Goal: Entertainment & Leisure: Consume media (video, audio)

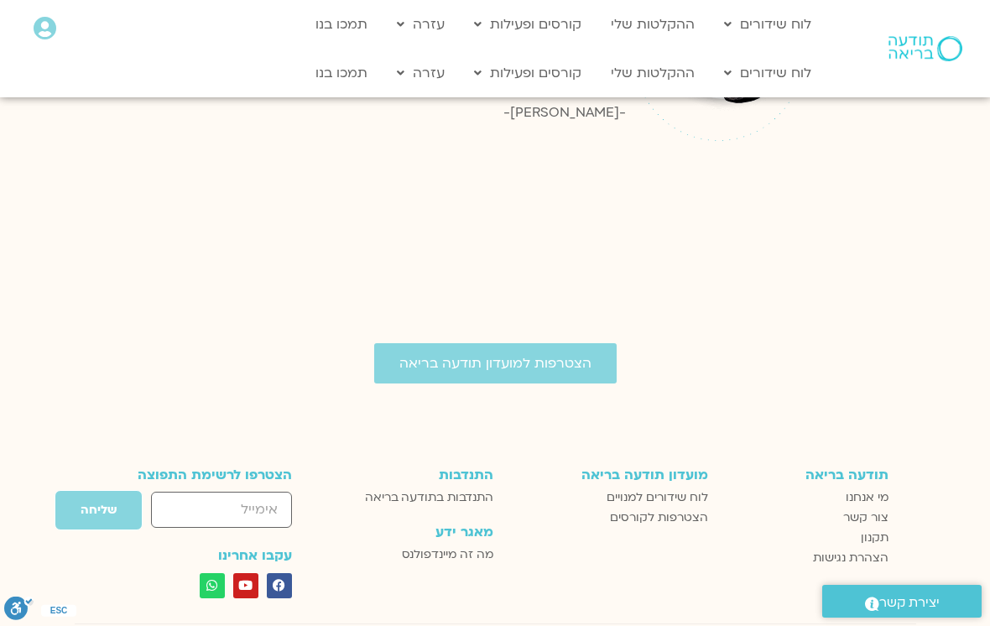
scroll to position [3135, 0]
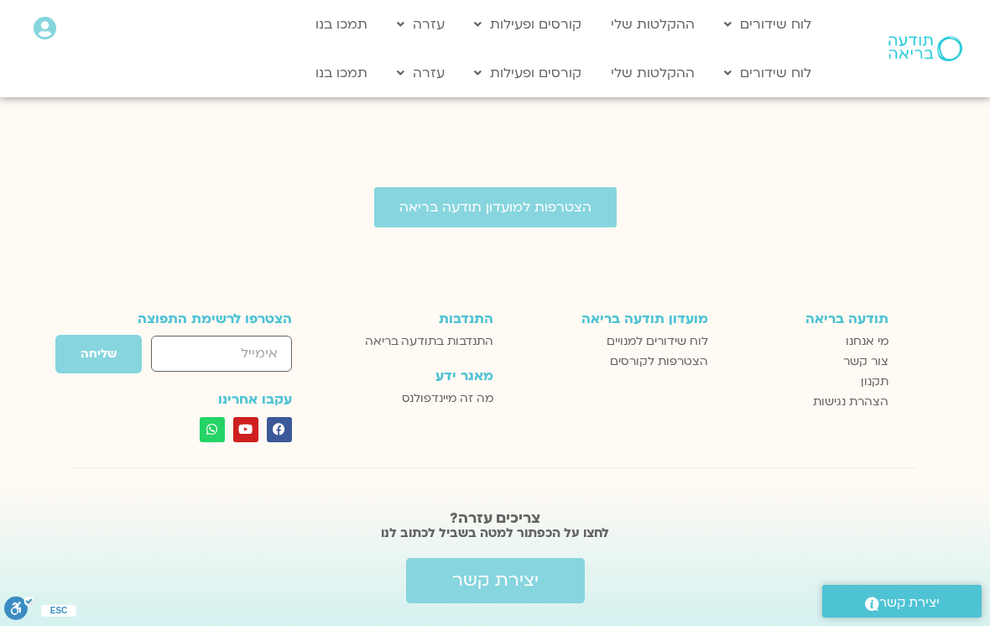
click at [705, 331] on span "לוח שידורים למנויים" at bounding box center [656, 341] width 101 height 20
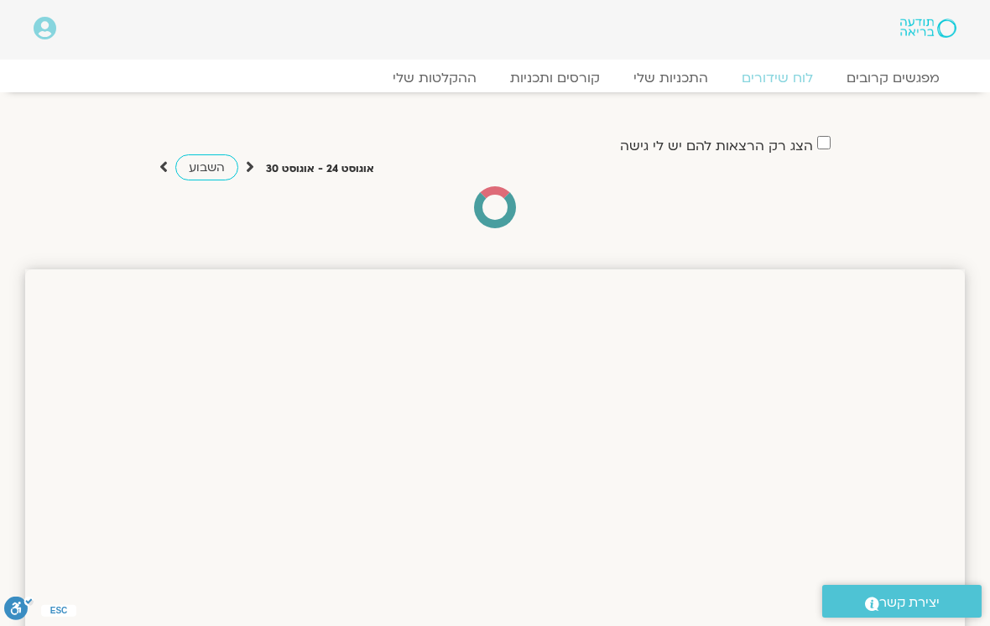
click at [470, 83] on link "ההקלטות שלי" at bounding box center [434, 78] width 117 height 17
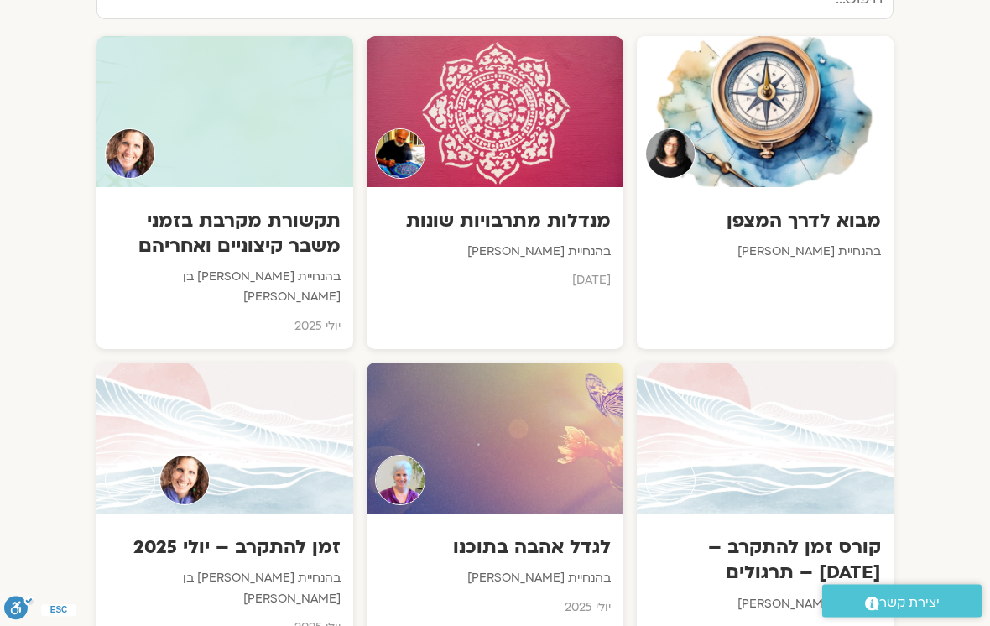
scroll to position [959, 0]
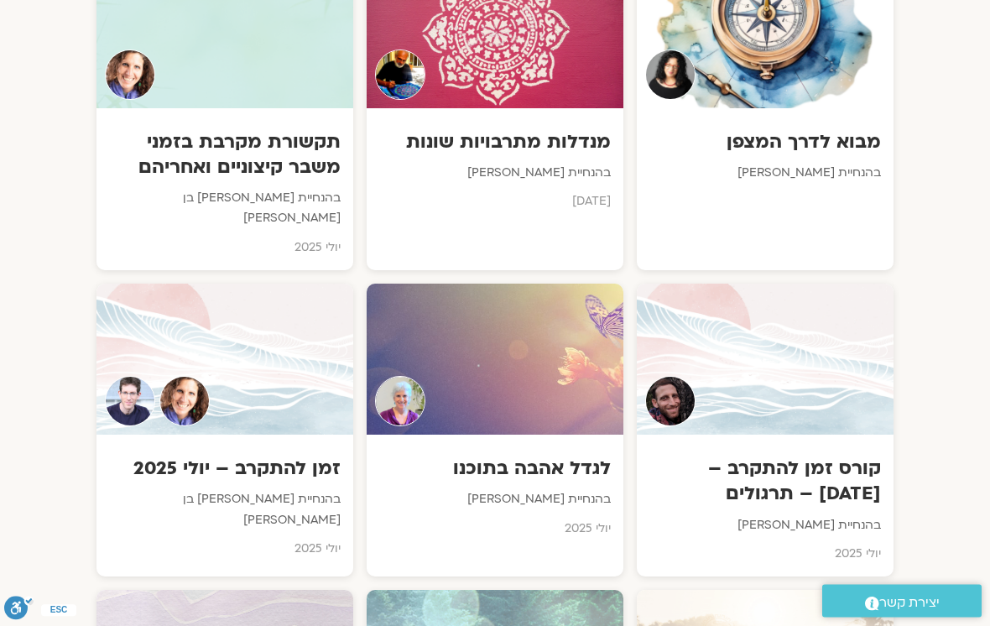
scroll to position [1038, 0]
click at [236, 358] on div at bounding box center [224, 358] width 257 height 151
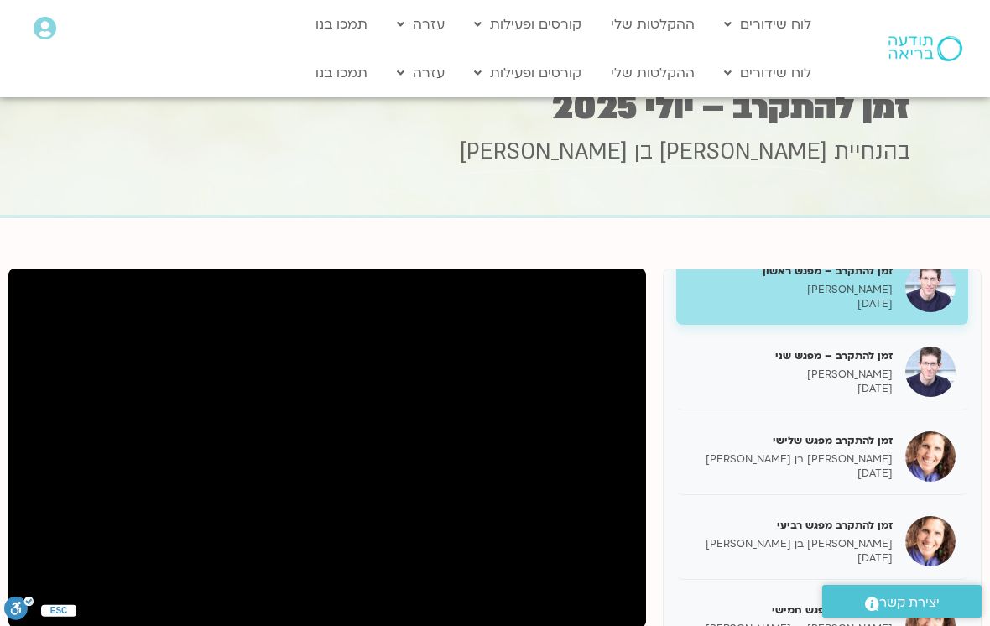
scroll to position [33, 0]
click at [862, 449] on div "זמן להתקרב מפגש שלישי שאנייה כהן בן חיים 22/07/2025" at bounding box center [790, 457] width 204 height 48
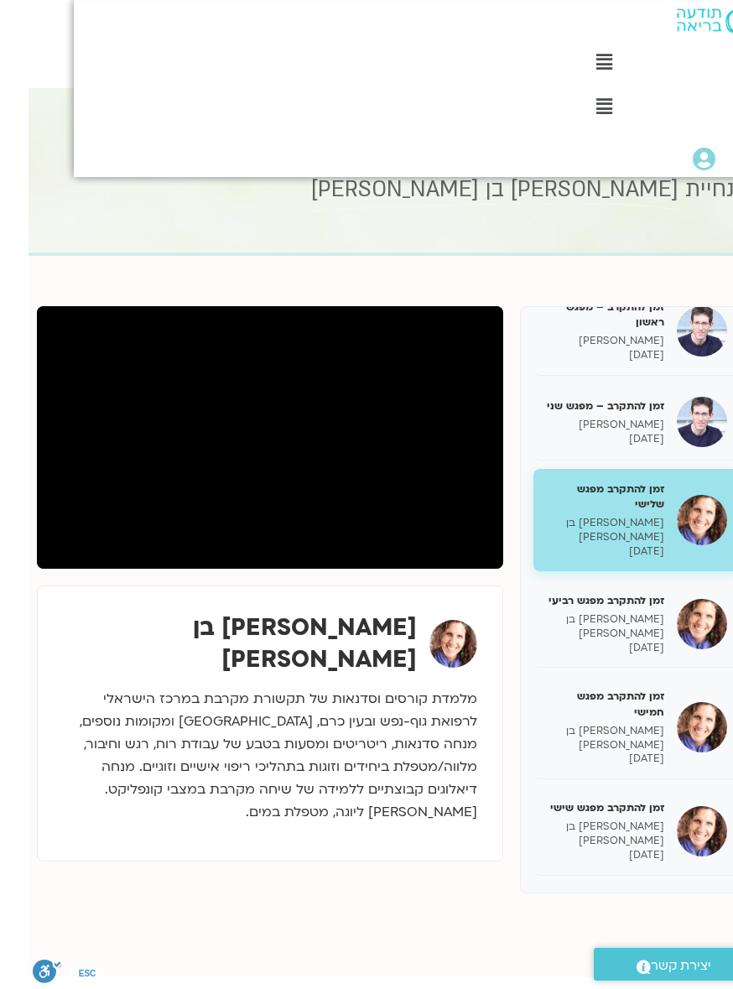
scroll to position [89, -29]
